Goal: Task Accomplishment & Management: Use online tool/utility

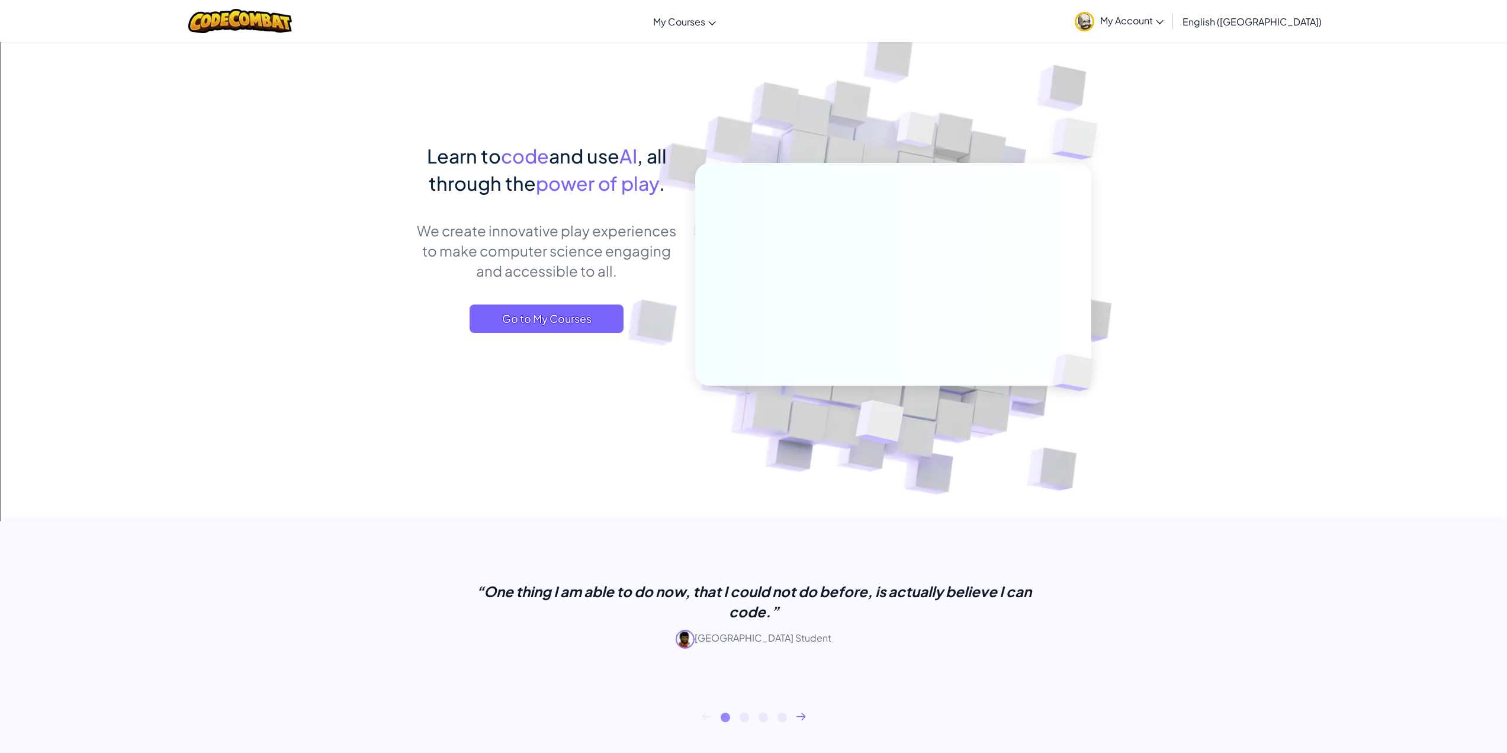
click at [525, 302] on div "Learn to code and use AI , all through the power of play . We create innovative…" at bounding box center [546, 249] width 261 height 214
click at [525, 316] on span "Go to My Courses" at bounding box center [547, 318] width 154 height 28
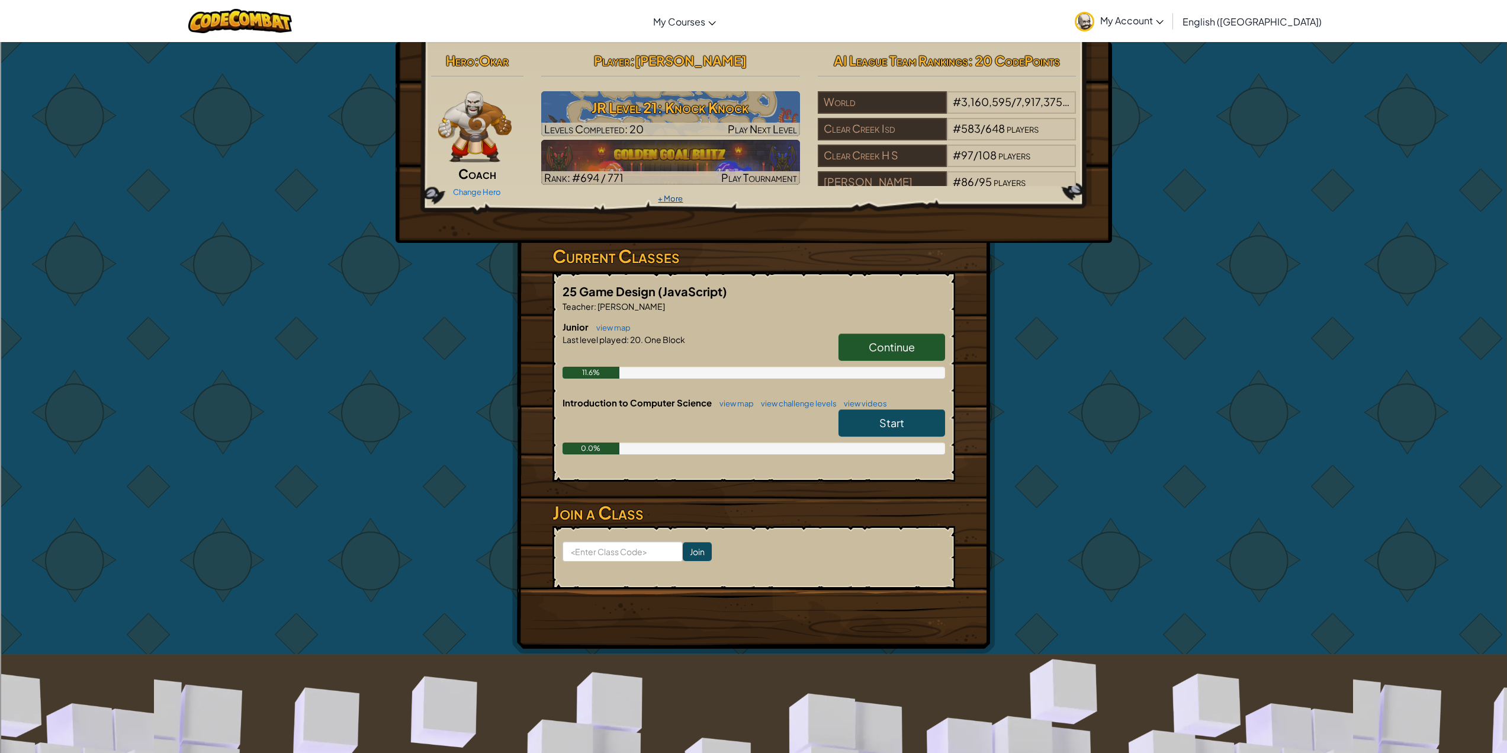
click at [670, 197] on link "+ More" at bounding box center [670, 198] width 25 height 9
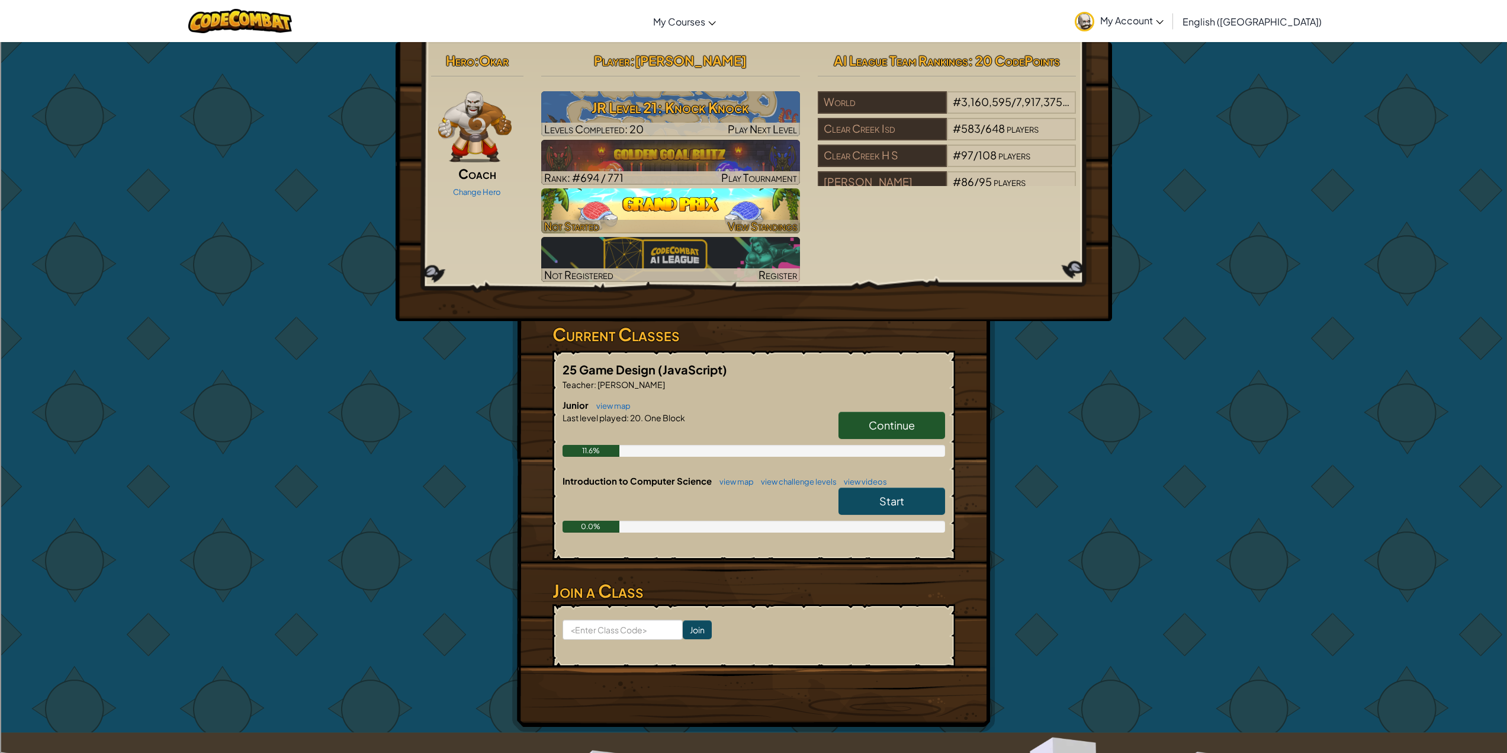
click at [744, 204] on img at bounding box center [670, 210] width 259 height 45
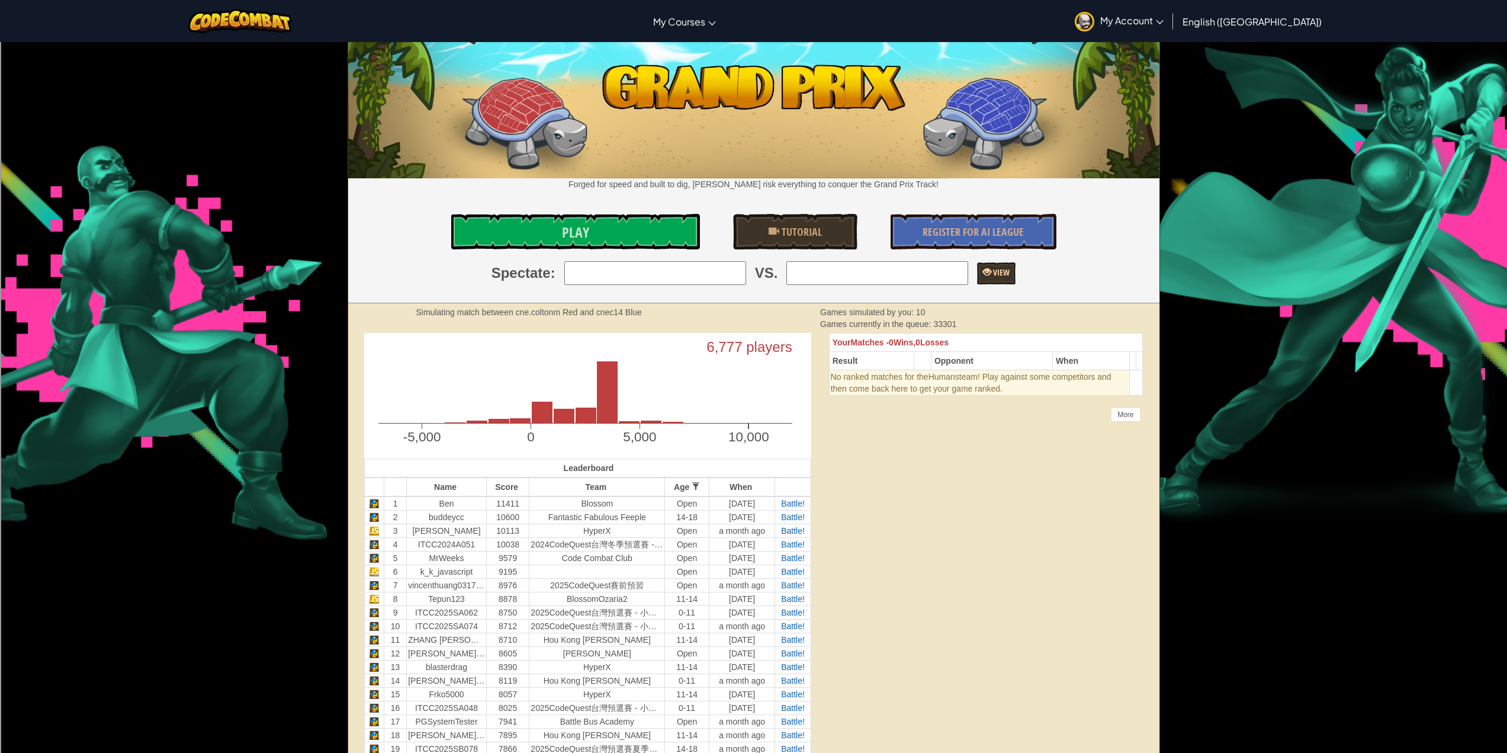
click at [983, 274] on span at bounding box center [987, 272] width 8 height 8
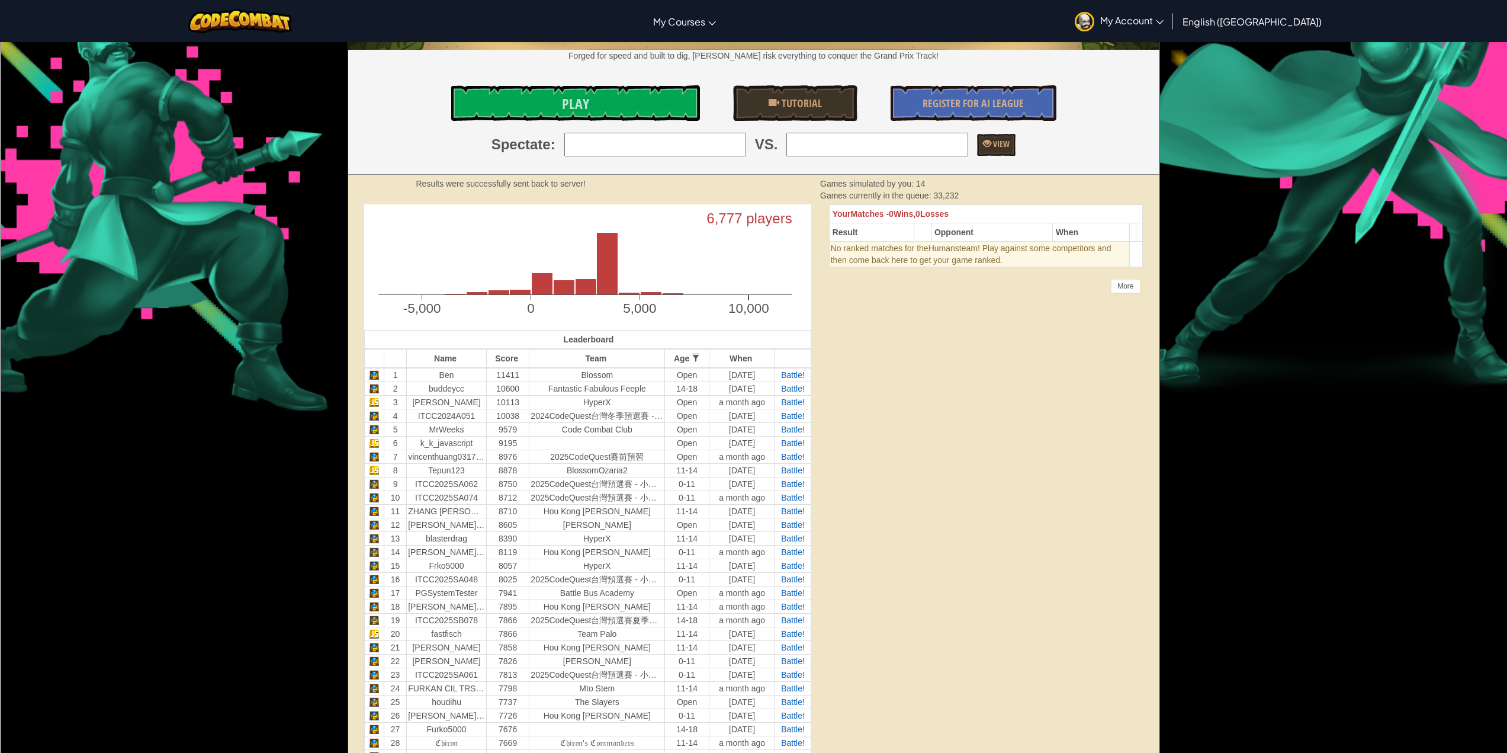
scroll to position [118, 0]
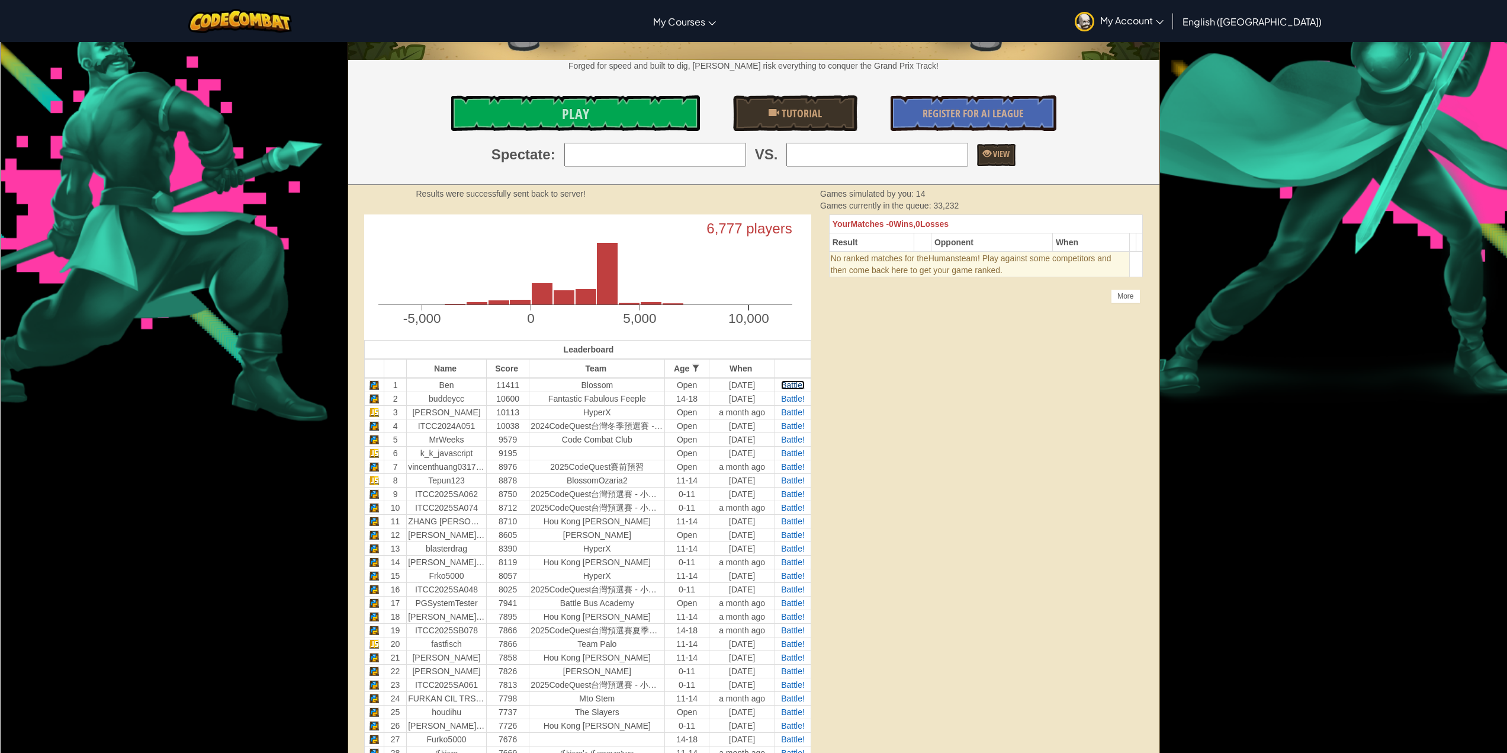
click at [791, 380] on span "Battle!" at bounding box center [793, 384] width 24 height 9
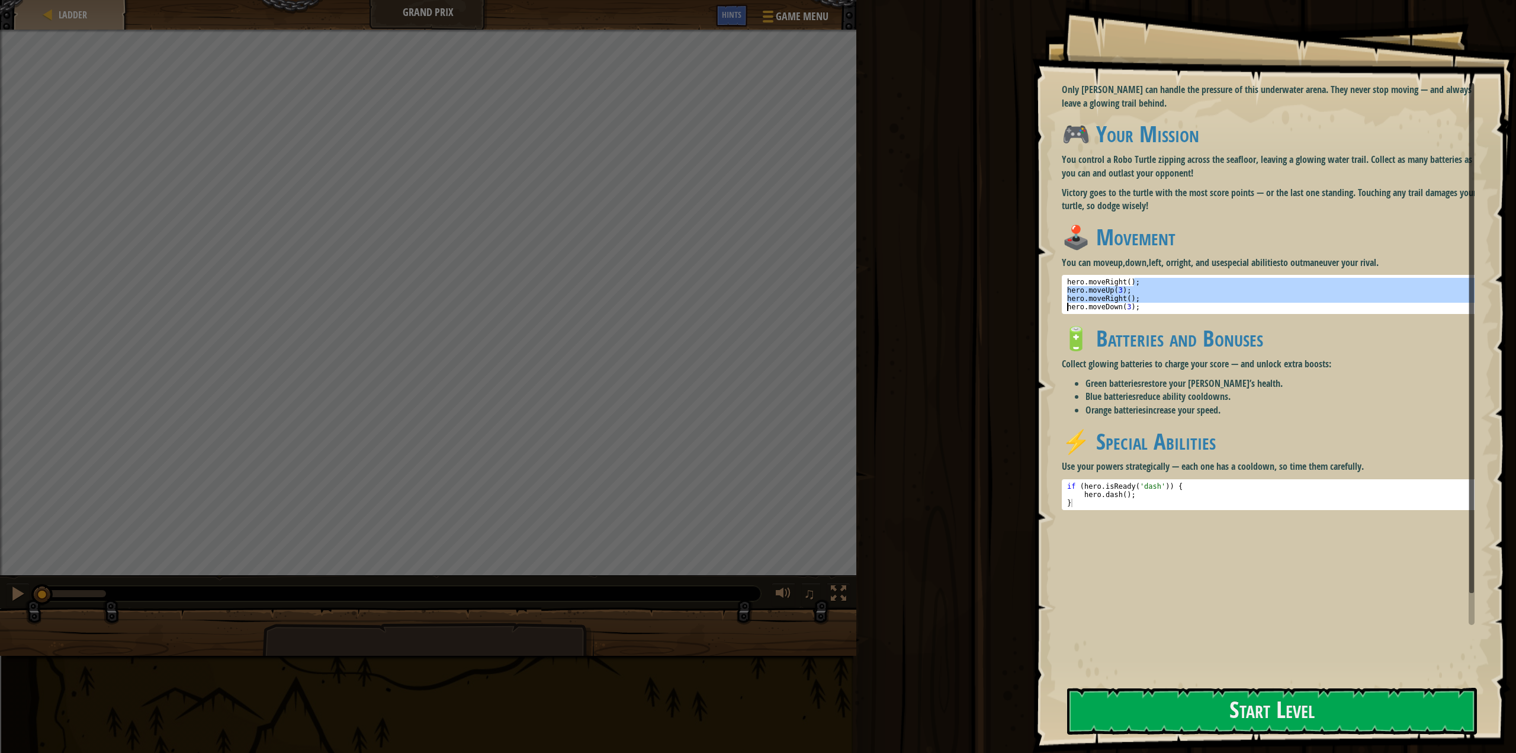
drag, startPoint x: 1145, startPoint y: 286, endPoint x: 1049, endPoint y: 308, distance: 98.4
click at [1049, 308] on div "Goals Only [PERSON_NAME] can handle the pressure of this underwater arena. They…" at bounding box center [1274, 376] width 484 height 753
click at [1148, 277] on pre "hero.moveRight(); hero.moveDown(3); hero . moveRight ( ) ; hero . moveUp ( 3 ) …" at bounding box center [1273, 294] width 422 height 39
click at [1132, 278] on div "hero . moveRight ( ) ; hero . moveUp ( 3 ) ; hero . moveRight ( ) ; hero . move…" at bounding box center [1273, 294] width 416 height 33
drag, startPoint x: 1146, startPoint y: 281, endPoint x: 1105, endPoint y: 576, distance: 297.8
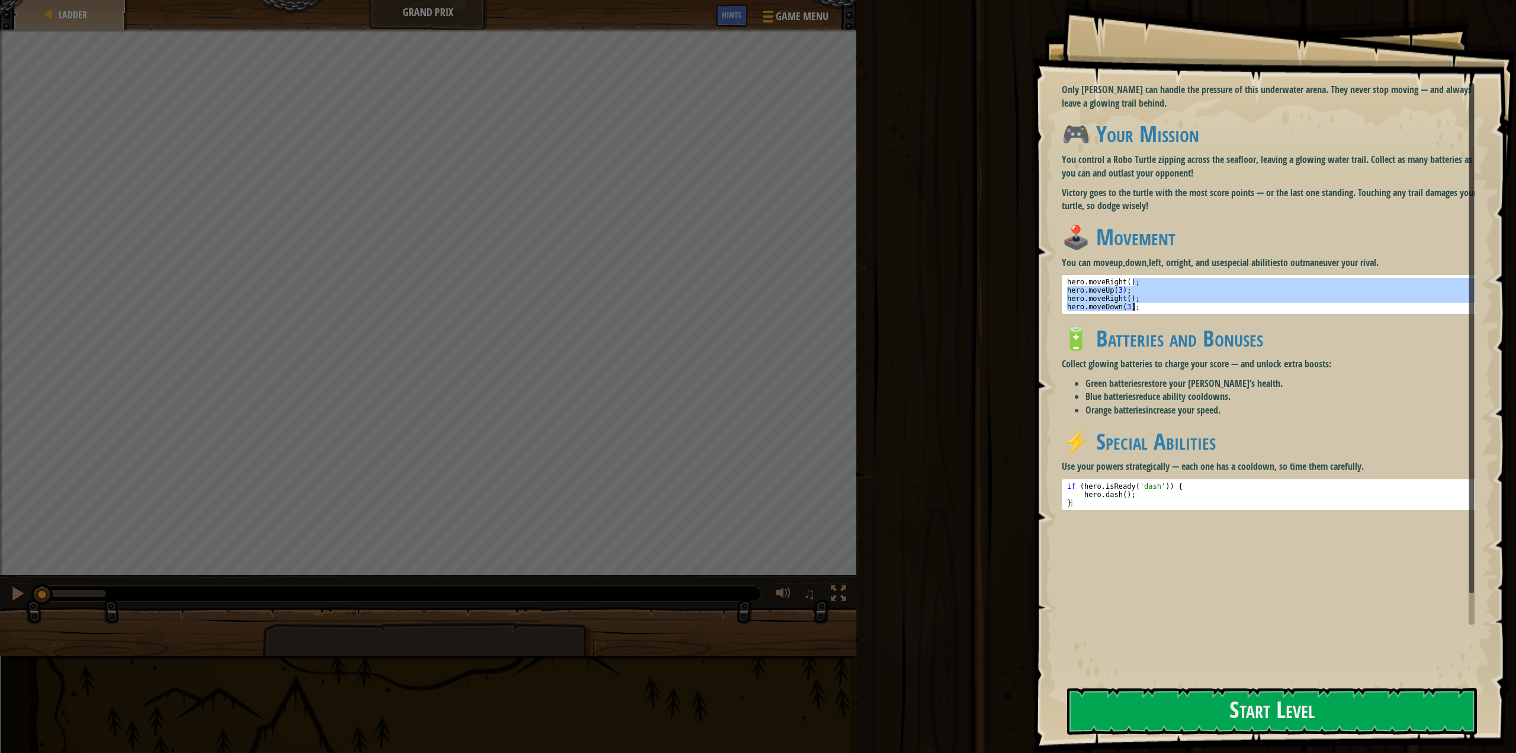
click at [1105, 576] on div "Only [PERSON_NAME] can handle the pressure of this underwater arena. They never…" at bounding box center [1273, 354] width 422 height 542
type textarea "hero.moveRight(); hero.moveDown(3);"
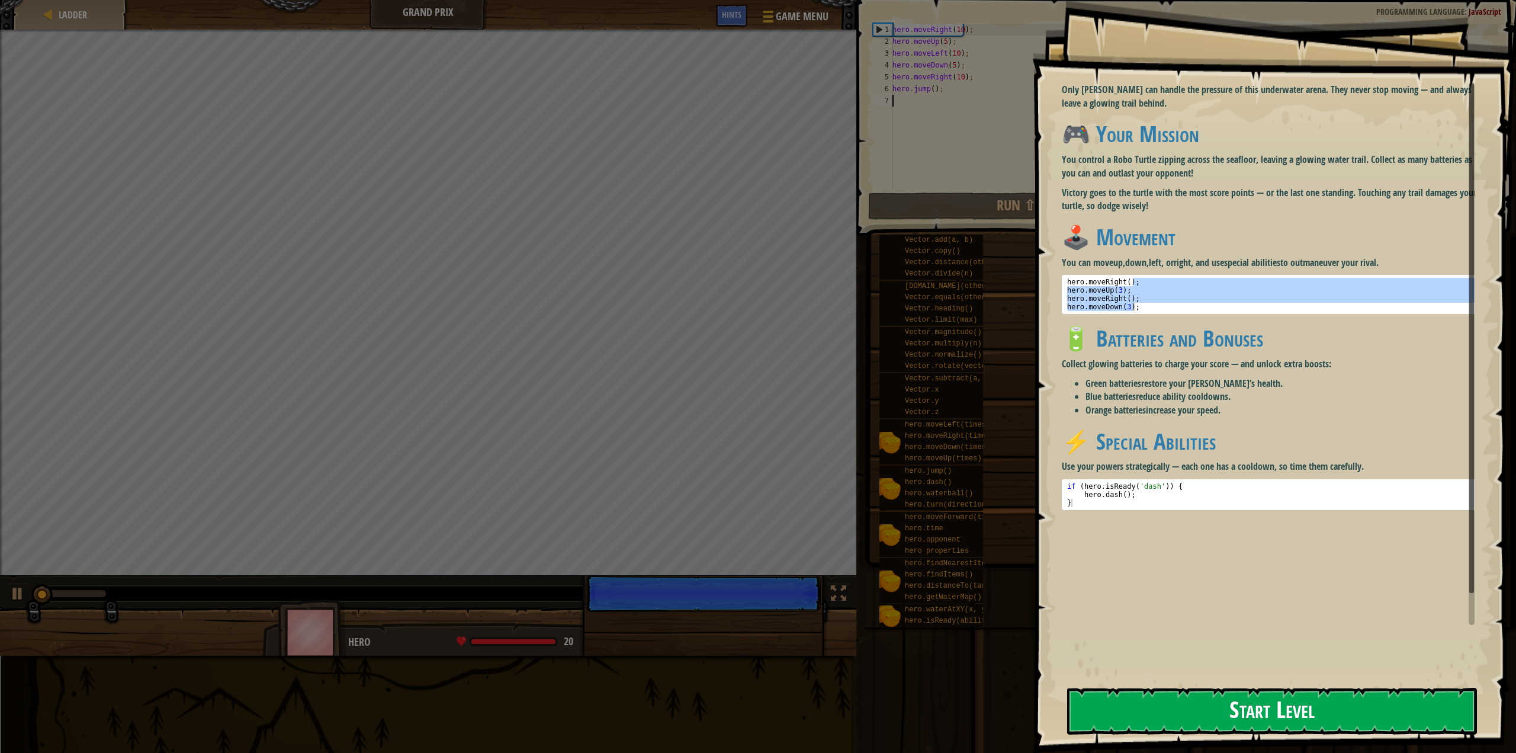
click at [1188, 707] on button "Start Level" at bounding box center [1272, 711] width 410 height 47
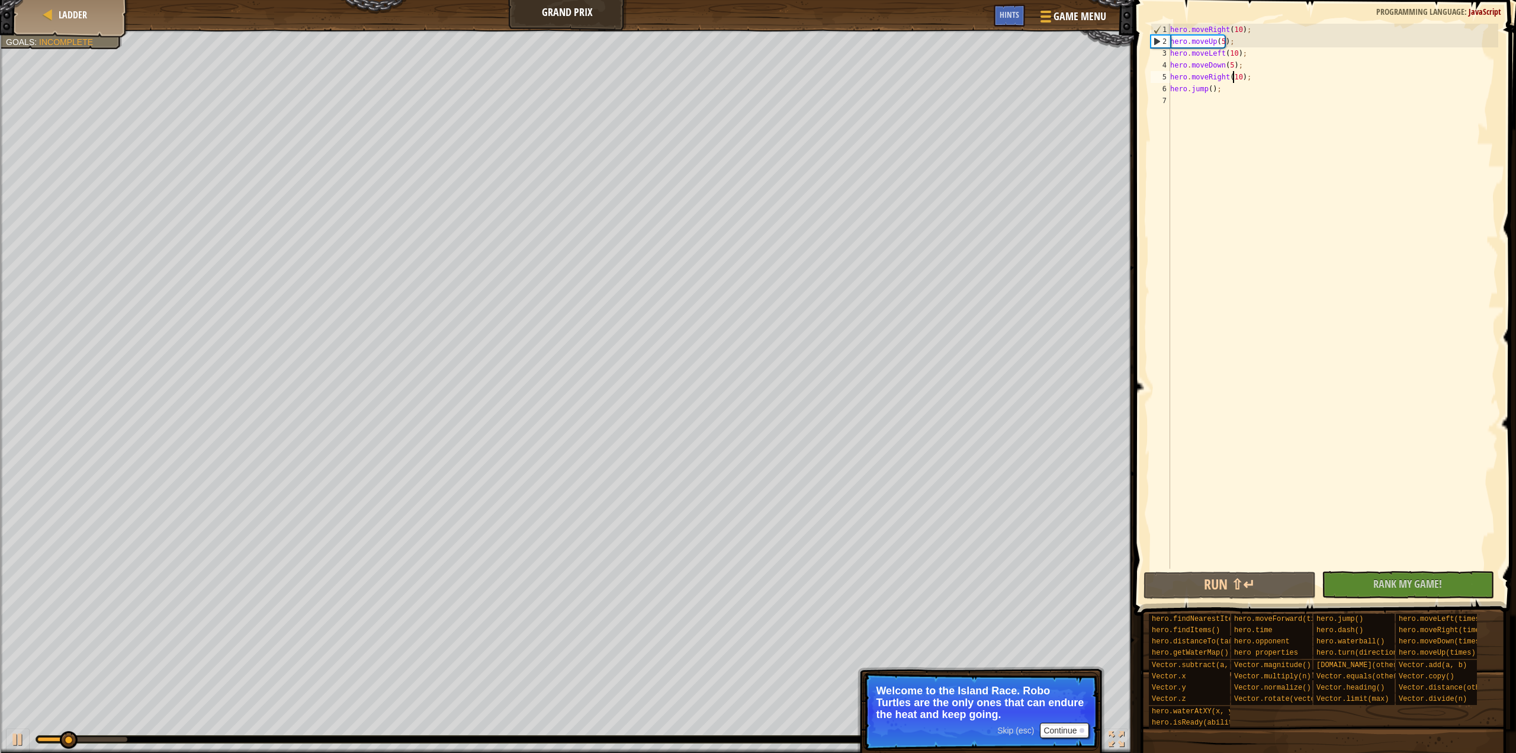
click at [1232, 72] on div "hero . moveRight ( 10 ) ; hero . moveUp ( 5 ) ; hero . moveLeft ( 10 ) ; hero .…" at bounding box center [1333, 308] width 330 height 569
click at [1229, 59] on div "hero . moveRight ( 10 ) ; hero . moveUp ( 5 ) ; hero . moveLeft ( 10 ) ; hero .…" at bounding box center [1333, 308] width 330 height 569
click at [1228, 68] on div "hero . moveRight ( 10 ) ; hero . moveUp ( 5 ) ; hero . moveLeft ( 10 ) ; hero .…" at bounding box center [1333, 308] width 330 height 569
click at [1245, 82] on div "hero . moveRight ( 10 ) ; hero . moveUp ( 5 ) ; hero . moveLeft ( 10 ) ; hero .…" at bounding box center [1333, 308] width 330 height 569
click at [1237, 78] on div "hero . moveRight ( 10 ) ; hero . moveUp ( 5 ) ; hero . moveLeft ( 10 ) ; hero .…" at bounding box center [1333, 308] width 330 height 569
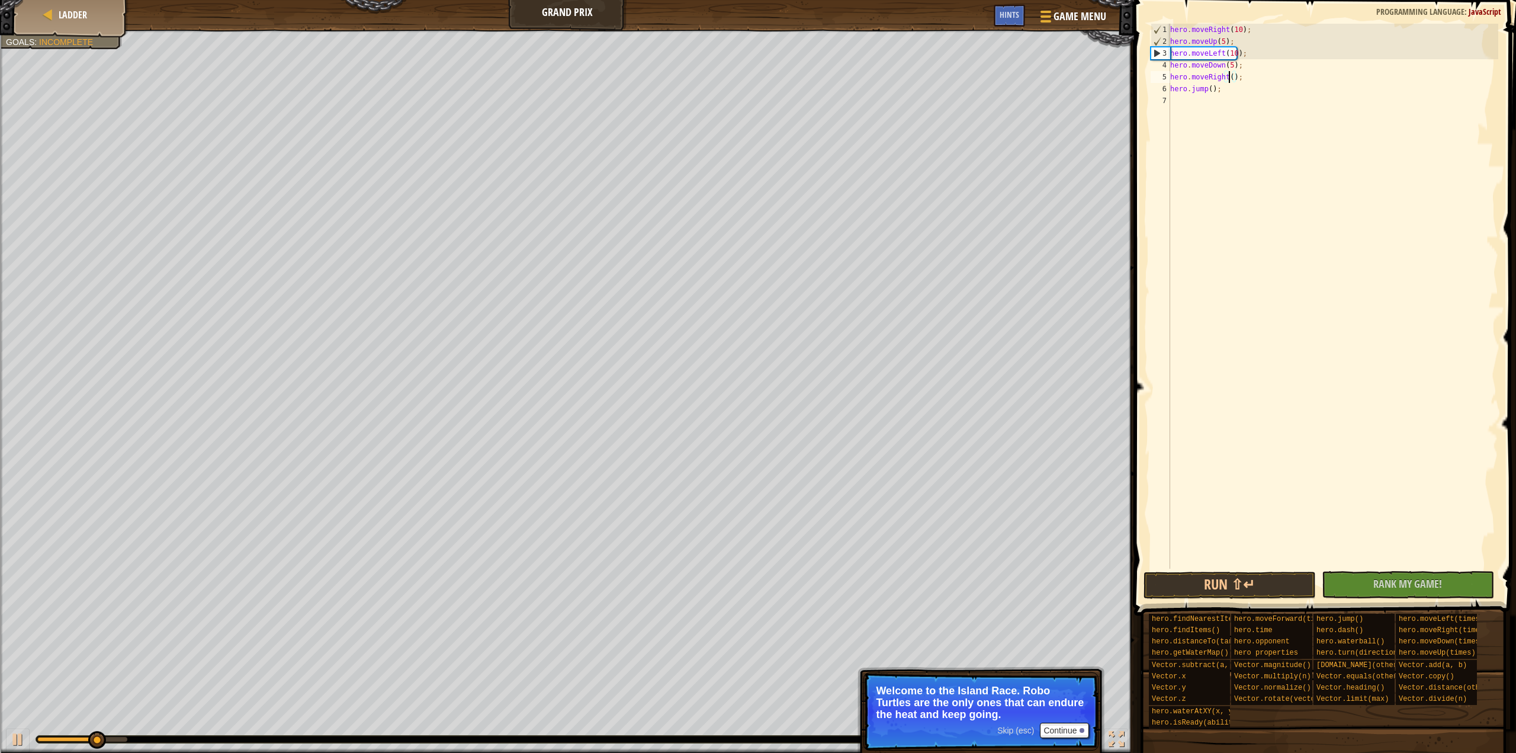
scroll to position [5, 5]
click at [1163, 67] on div "4" at bounding box center [1160, 65] width 19 height 12
click at [1155, 78] on div "5" at bounding box center [1160, 77] width 19 height 12
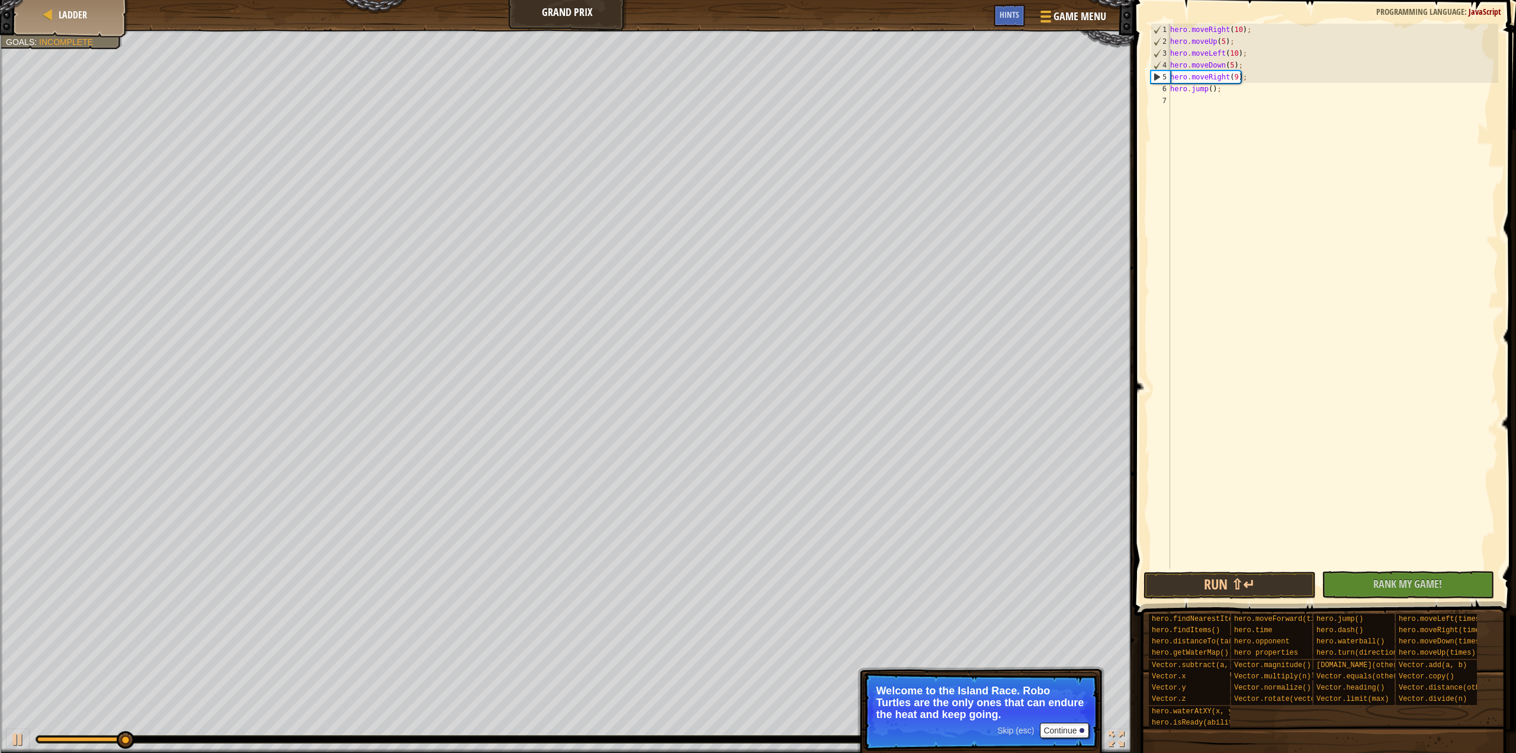
click at [1152, 76] on div "5" at bounding box center [1160, 77] width 19 height 12
click at [1024, 729] on span "Skip (esc)" at bounding box center [1015, 729] width 37 height 9
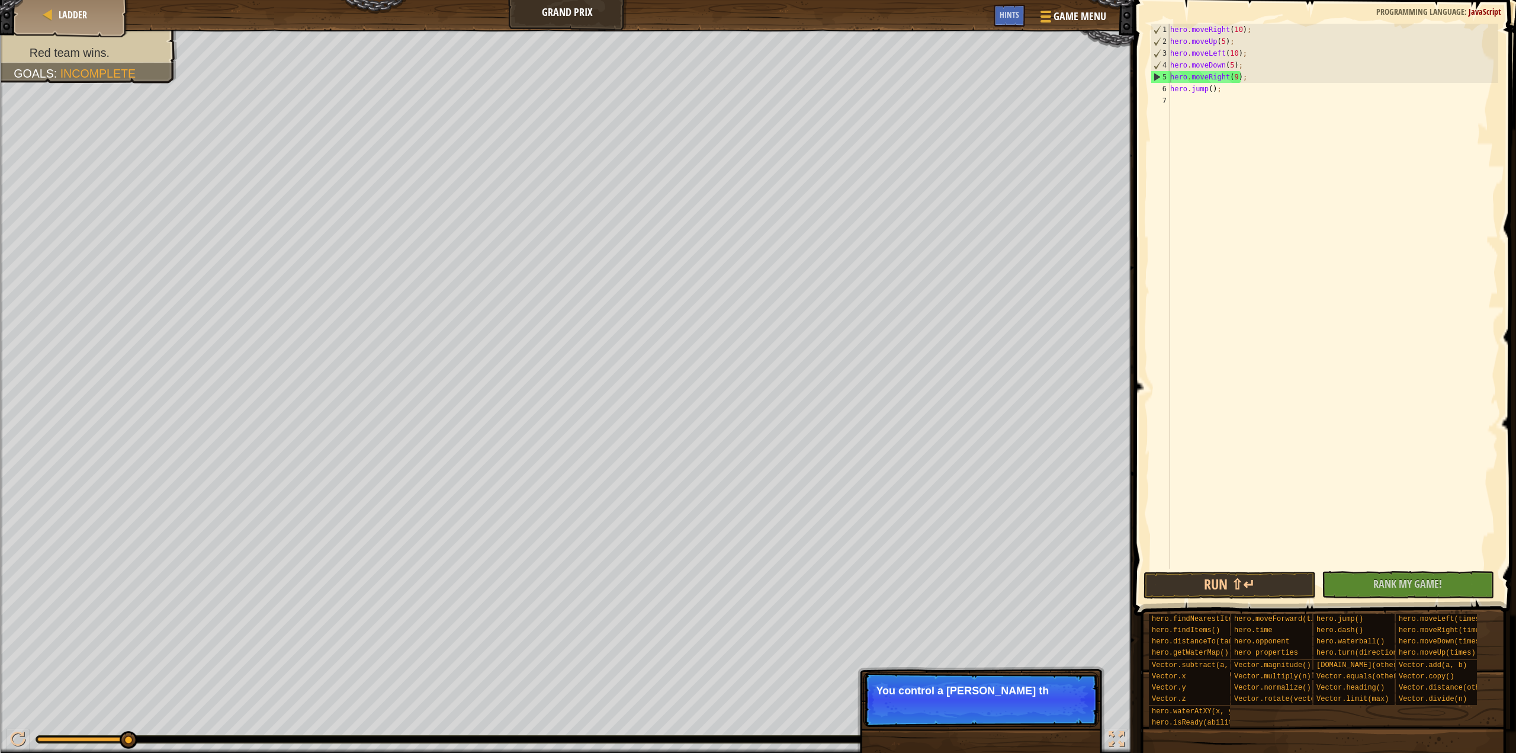
click at [1019, 728] on div "Skip (esc) Continue You control a Robo Turtle th" at bounding box center [981, 759] width 247 height 175
click at [1004, 685] on p "You control a Robo Turtle that leaves a wat" at bounding box center [981, 697] width 210 height 24
click at [1073, 722] on p "Skip (esc) Continue You control a Robo Turtle that leaves a water trail behind …" at bounding box center [980, 705] width 235 height 66
click at [1057, 705] on p "You control a Robo Turtle that leaves a water trail behind and never stops." at bounding box center [981, 697] width 210 height 24
click at [1062, 716] on button "Continue" at bounding box center [1064, 718] width 49 height 15
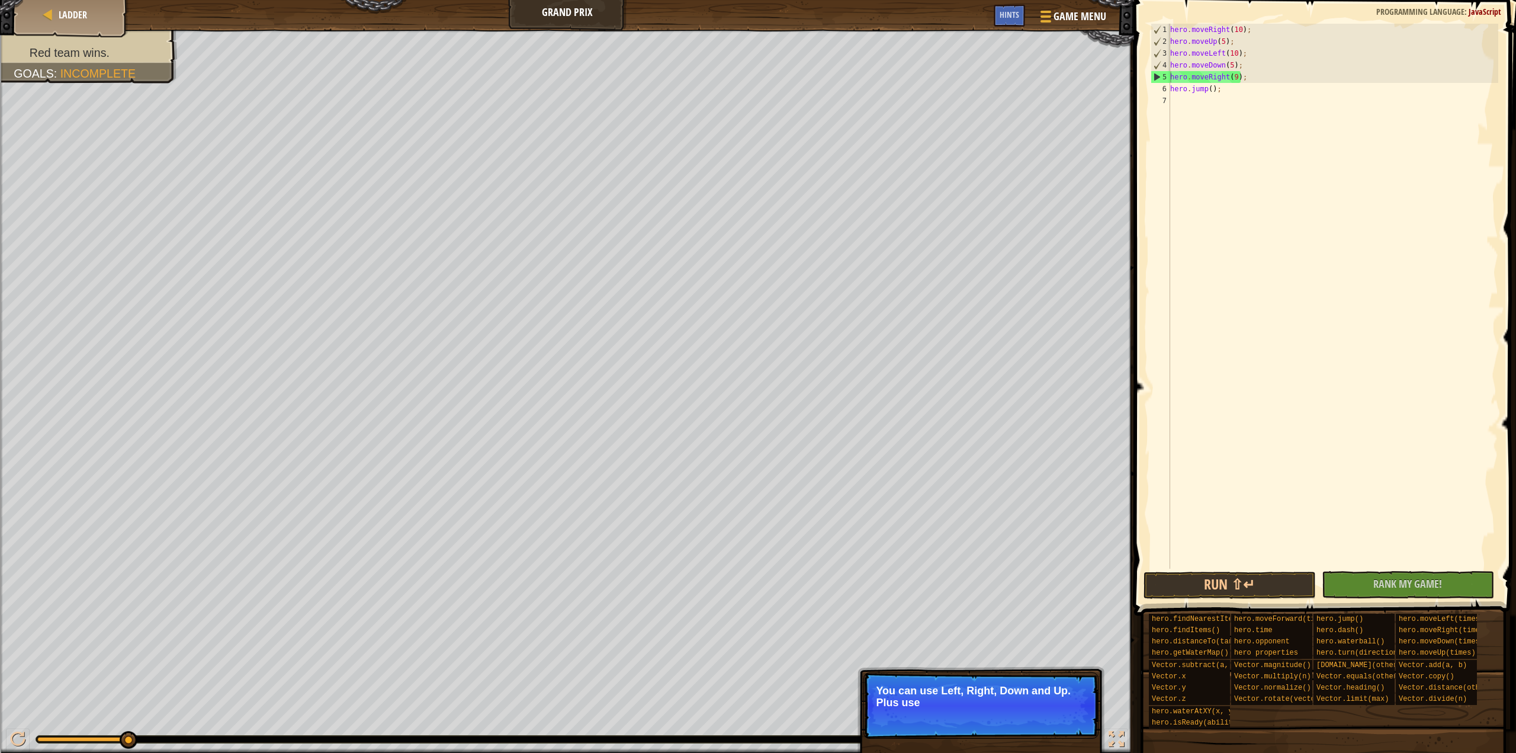
click at [1057, 698] on p "You can use Left, Right, Down and Up. Plus use" at bounding box center [981, 697] width 210 height 24
drag, startPoint x: 1011, startPoint y: 713, endPoint x: 1025, endPoint y: 712, distance: 13.7
click at [1022, 711] on div "Skip (esc) Continue" at bounding box center [1043, 718] width 92 height 15
click at [1053, 709] on p "Skip (esc) Continue Collect batteries to" at bounding box center [980, 699] width 235 height 54
click at [1063, 708] on p "Skip (esc) Continue Collect batteries to gain bonuses and score points. They can" at bounding box center [980, 705] width 235 height 66
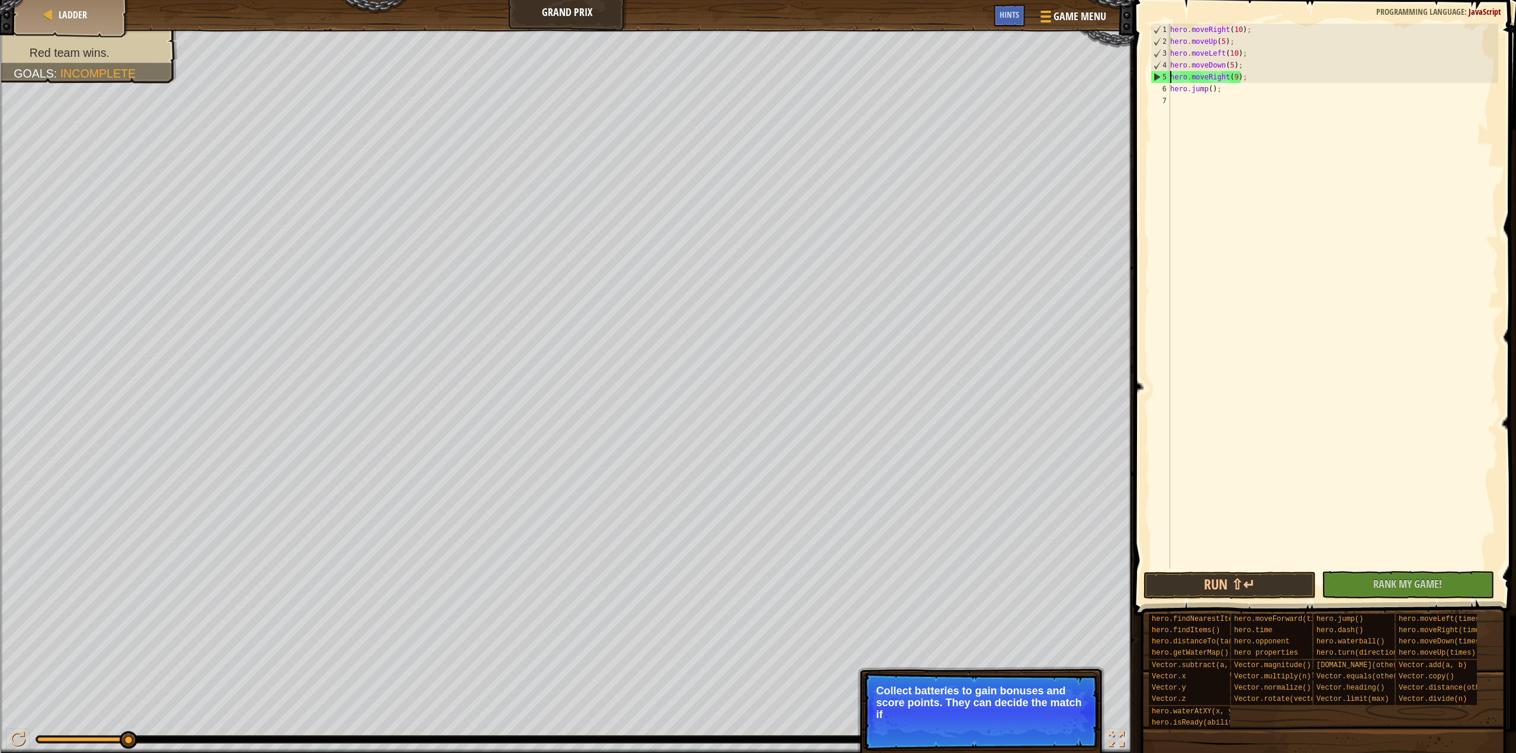
drag, startPoint x: 1067, startPoint y: 718, endPoint x: 1061, endPoint y: 717, distance: 6.8
click at [1063, 718] on p "Collect batteries to gain bonuses and score points. They can decide the match if" at bounding box center [981, 703] width 210 height 36
click at [1051, 722] on p "Skip (esc) Continue Collect batteries to gain bonuses and score points. They ca…" at bounding box center [980, 711] width 235 height 78
click at [1058, 731] on button "Continue" at bounding box center [1064, 730] width 49 height 15
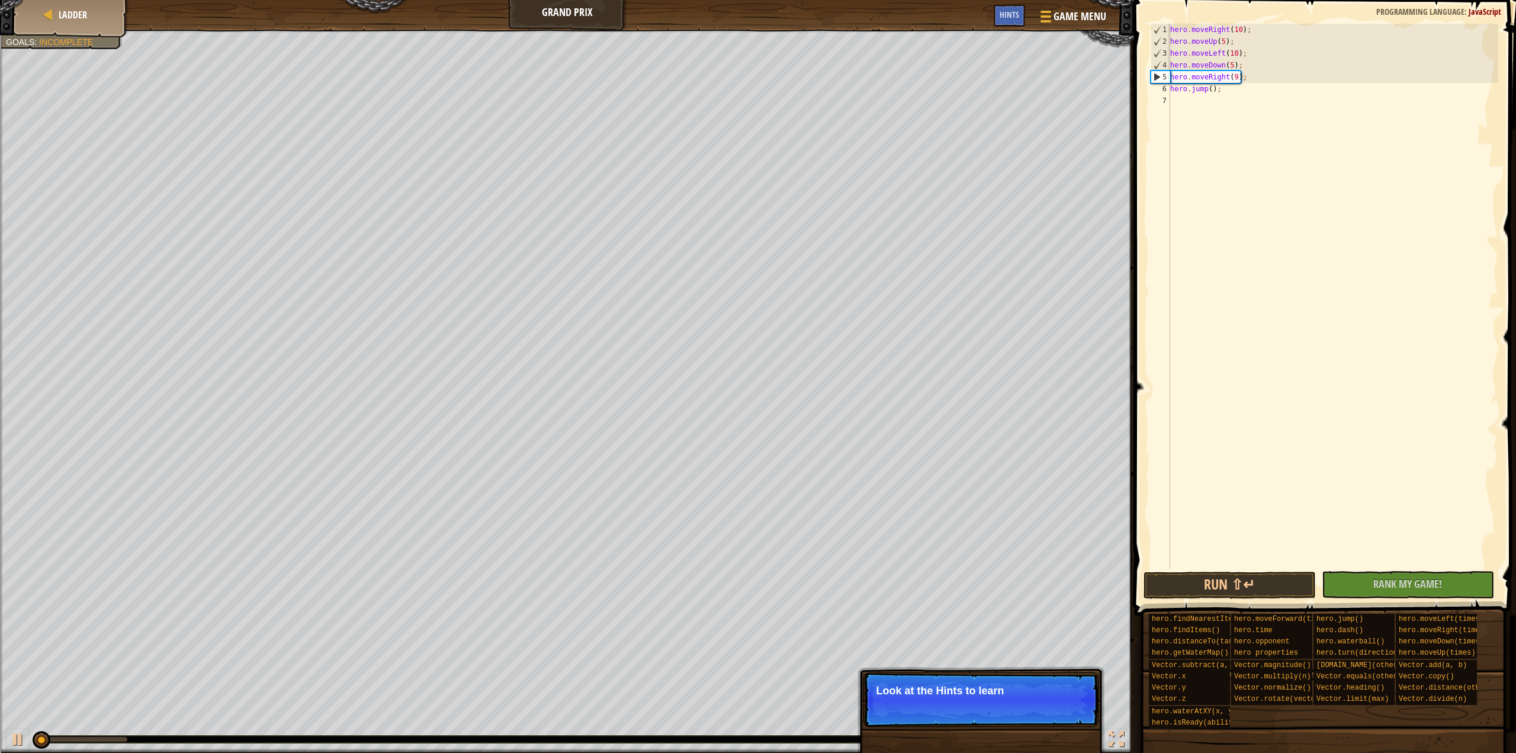
click at [1009, 716] on p "Skip (esc) Continue Look at the Hints to learn" at bounding box center [980, 699] width 235 height 54
click at [1181, 91] on div "hero . moveRight ( 10 ) ; hero . moveUp ( 5 ) ; hero . moveLeft ( 10 ) ; hero .…" at bounding box center [1333, 308] width 330 height 569
click at [1204, 93] on div "hero . moveRight ( 10 ) ; hero . moveUp ( 5 ) ; hero . moveLeft ( 10 ) ; hero .…" at bounding box center [1333, 308] width 330 height 569
click at [1206, 92] on div "hero . moveRight ( 10 ) ; hero . moveUp ( 5 ) ; hero . moveLeft ( 10 ) ; hero .…" at bounding box center [1333, 296] width 330 height 545
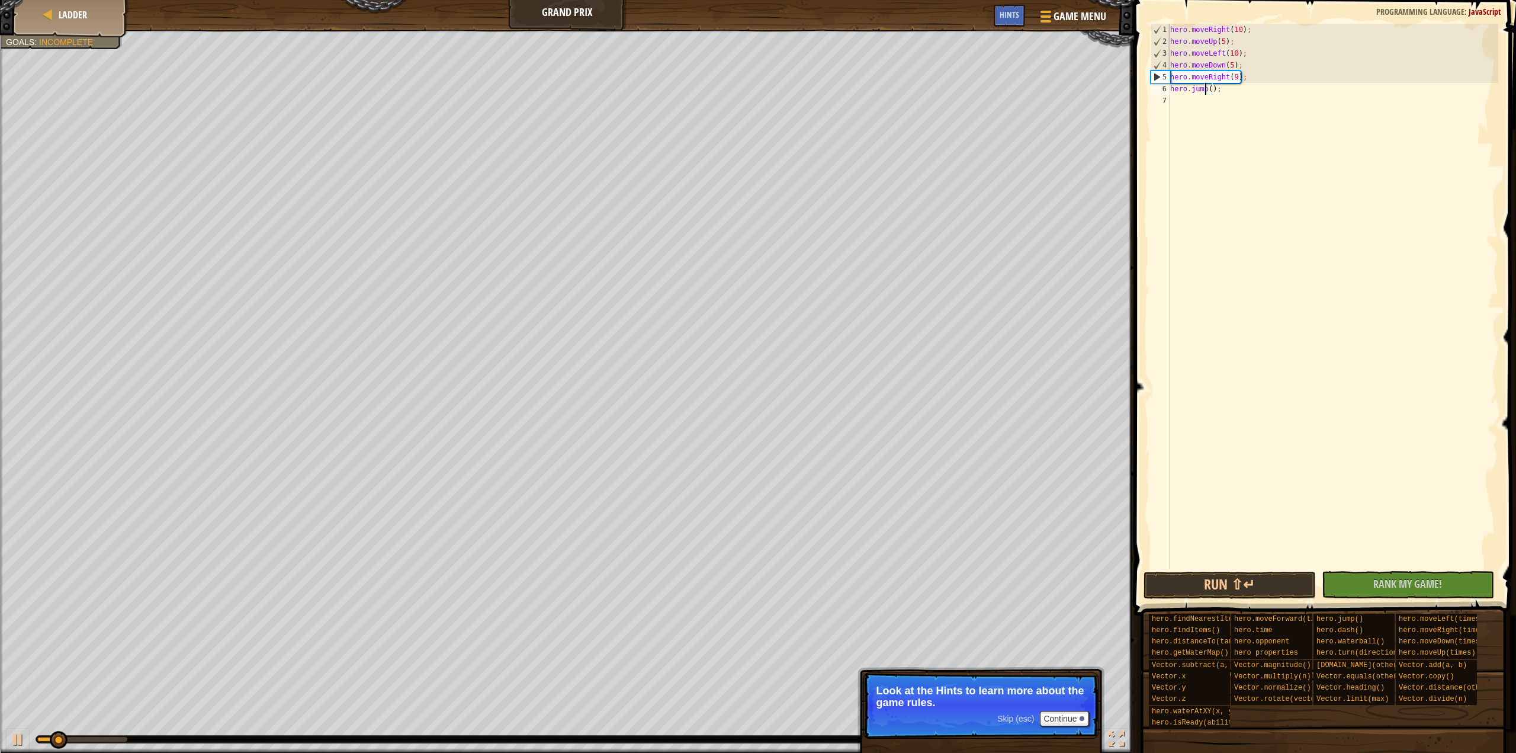
click at [1215, 91] on div "hero . moveRight ( 10 ) ; hero . moveUp ( 5 ) ; hero . moveLeft ( 10 ) ; hero .…" at bounding box center [1333, 308] width 330 height 569
click at [1211, 91] on div "hero . moveRight ( 10 ) ; hero . moveUp ( 5 ) ; hero . moveLeft ( 10 ) ; hero .…" at bounding box center [1333, 308] width 330 height 569
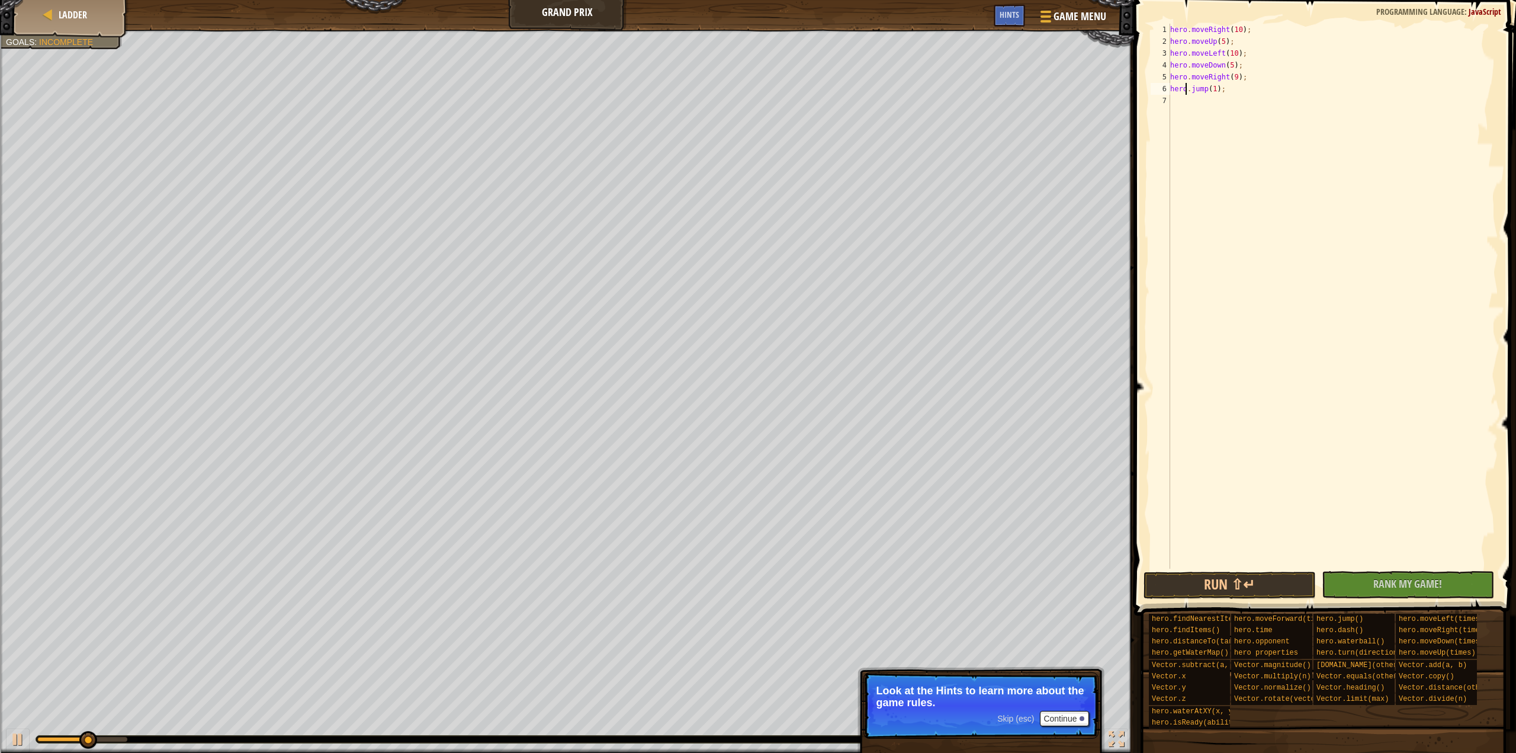
drag, startPoint x: 1186, startPoint y: 88, endPoint x: 1200, endPoint y: 91, distance: 14.7
click at [1194, 91] on div "hero . moveRight ( 10 ) ; hero . moveUp ( 5 ) ; hero . moveLeft ( 10 ) ; hero .…" at bounding box center [1333, 308] width 330 height 569
click at [1211, 91] on div "hero . moveRight ( 10 ) ; hero . moveUp ( 5 ) ; hero . moveLeft ( 10 ) ; hero .…" at bounding box center [1333, 308] width 330 height 569
click at [1218, 92] on div "hero . moveRight ( 10 ) ; hero . moveUp ( 5 ) ; hero . moveLeft ( 10 ) ; hero .…" at bounding box center [1333, 308] width 330 height 569
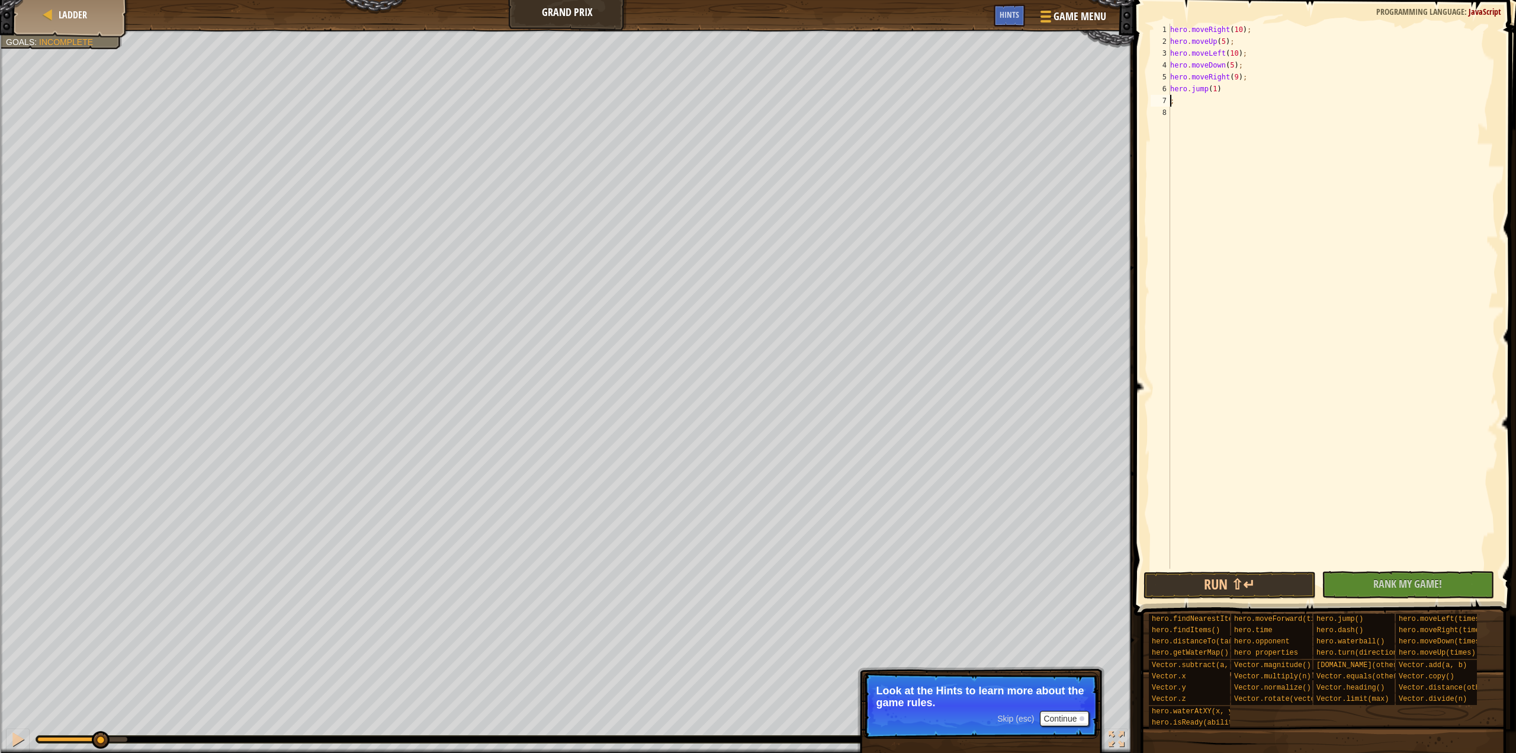
drag, startPoint x: 1179, startPoint y: 84, endPoint x: 1176, endPoint y: 89, distance: 6.1
click at [1178, 86] on div "hero . moveRight ( 10 ) ; hero . moveUp ( 5 ) ; hero . moveLeft ( 10 ) ; hero .…" at bounding box center [1333, 308] width 330 height 569
click at [1176, 89] on div "hero . moveRight ( 10 ) ; hero . moveUp ( 5 ) ; hero . moveLeft ( 10 ) ; hero .…" at bounding box center [1333, 308] width 330 height 569
click at [1163, 97] on div "7" at bounding box center [1161, 101] width 20 height 12
click at [1296, 572] on button "Run ⇧↵" at bounding box center [1230, 585] width 172 height 27
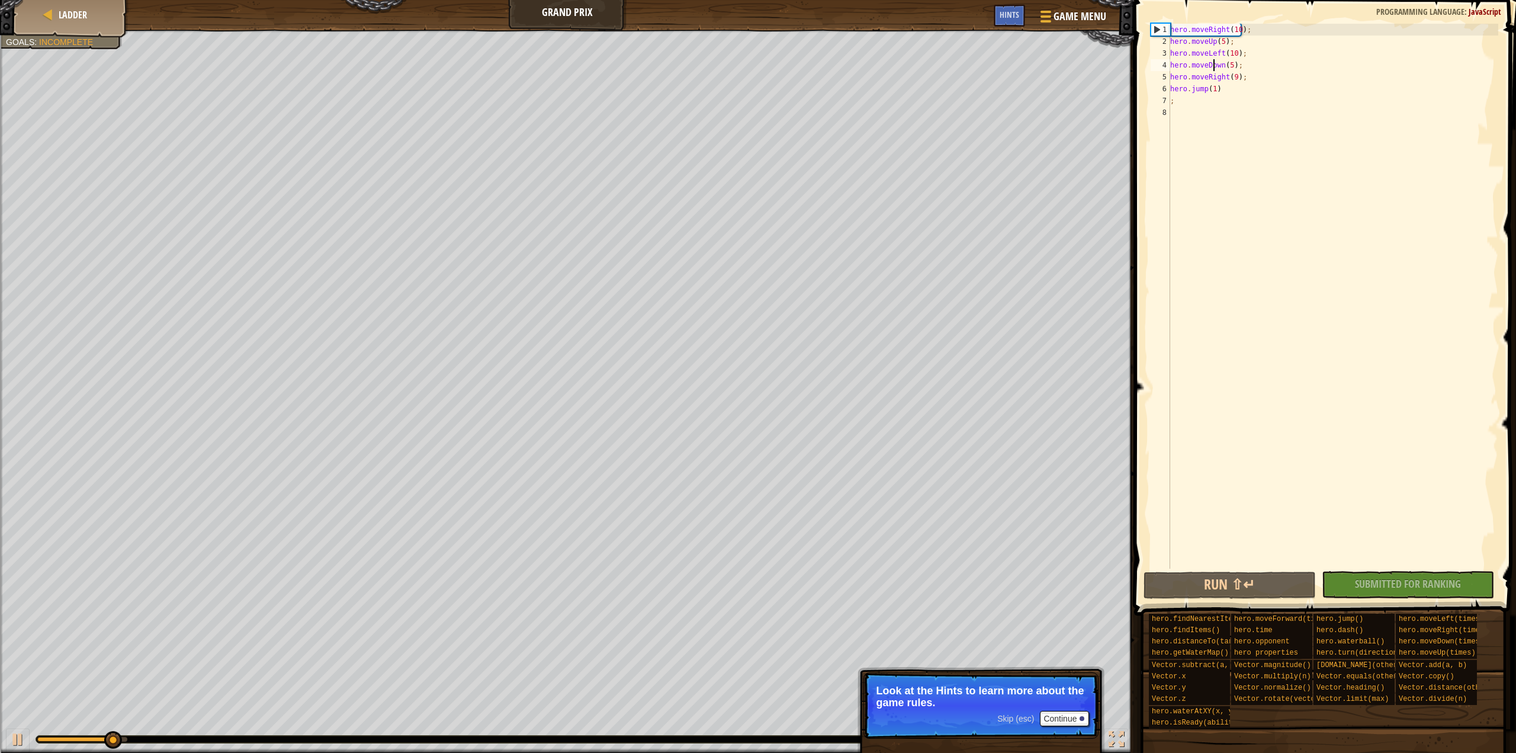
click at [1213, 66] on div "hero . moveRight ( 10 ) ; hero . moveUp ( 5 ) ; hero . moveLeft ( 10 ) ; hero .…" at bounding box center [1333, 308] width 330 height 569
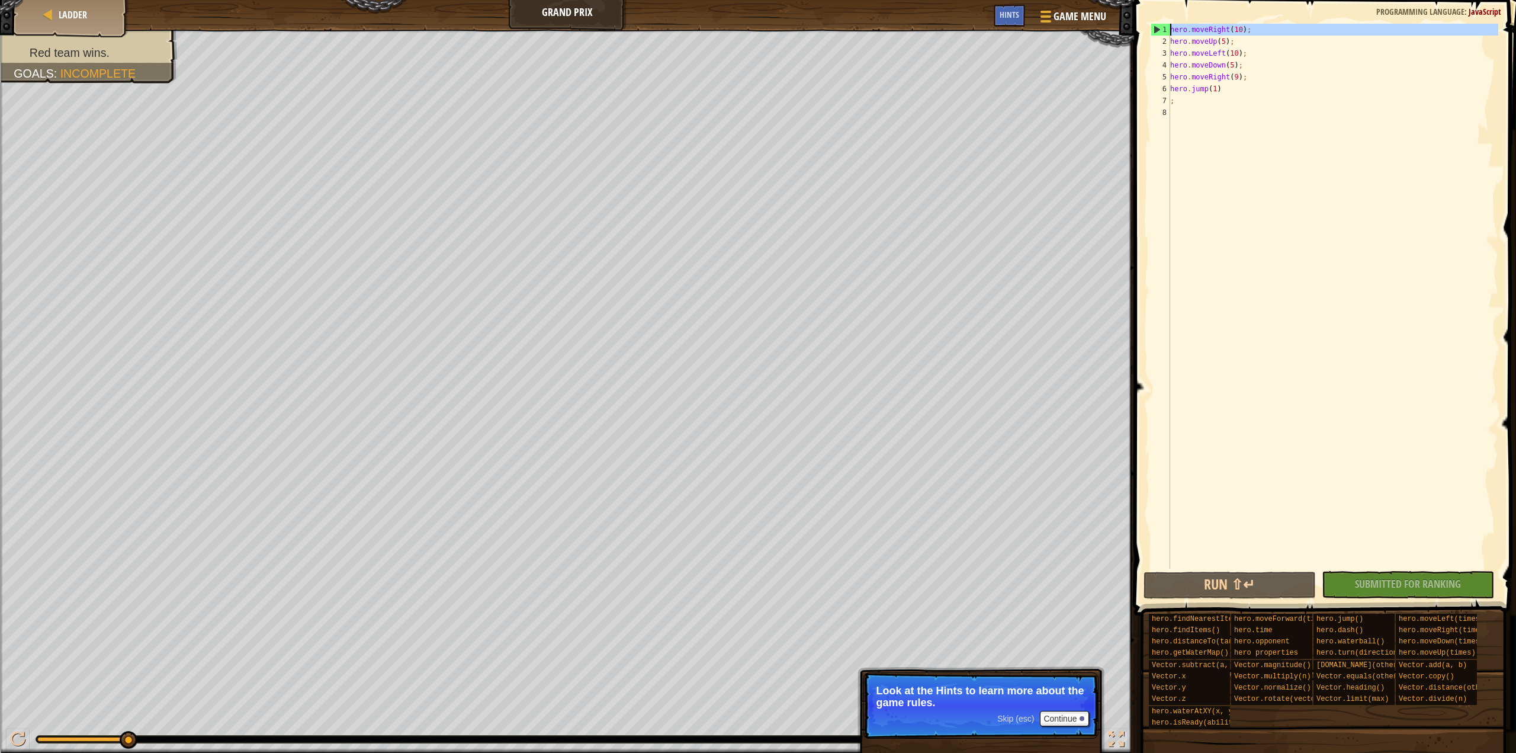
click at [1158, 28] on div "1" at bounding box center [1160, 30] width 19 height 12
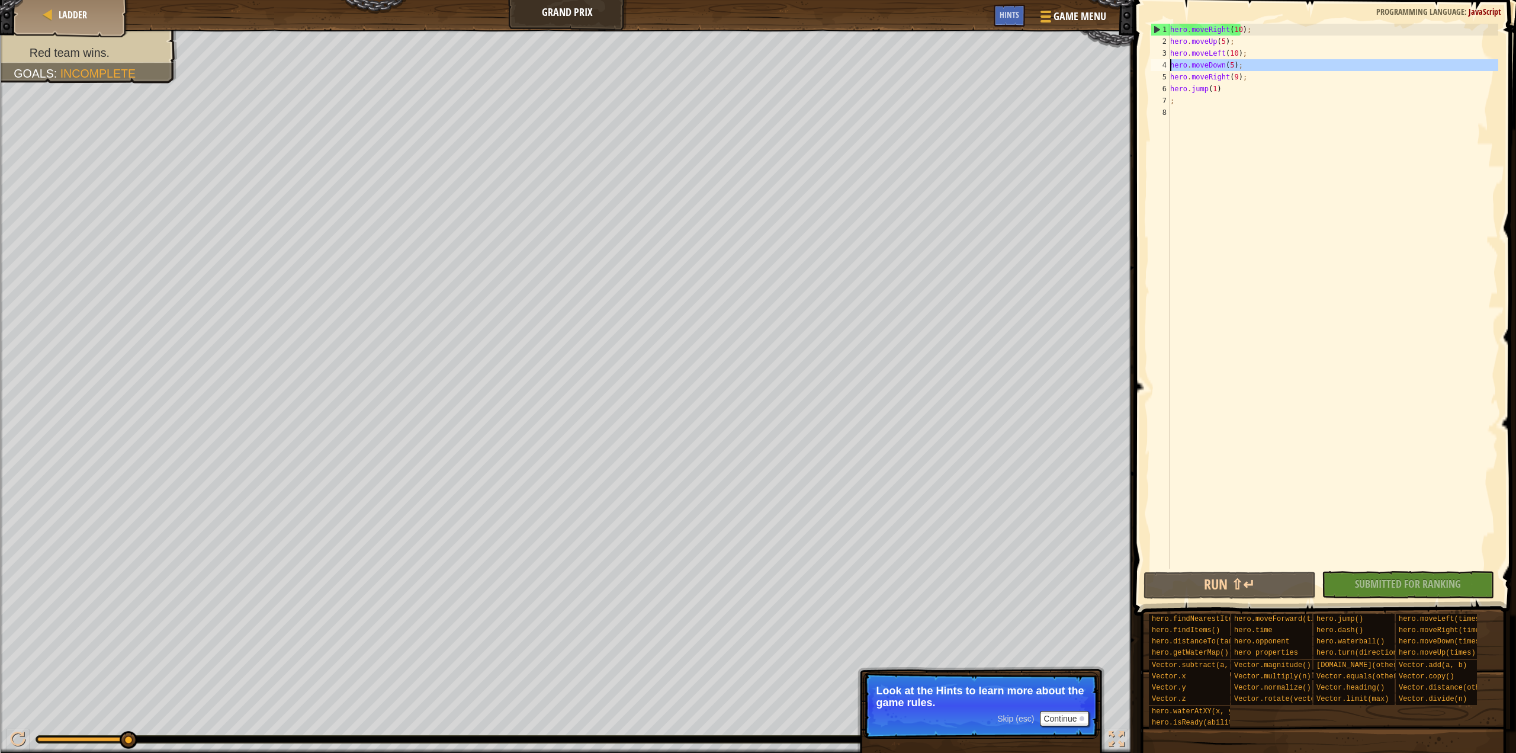
drag, startPoint x: 1153, startPoint y: 61, endPoint x: 1164, endPoint y: 51, distance: 15.1
click at [1167, 49] on div "3" at bounding box center [1161, 53] width 20 height 12
type textarea "hero.moveLeft(10);"
